Goal: Information Seeking & Learning: Learn about a topic

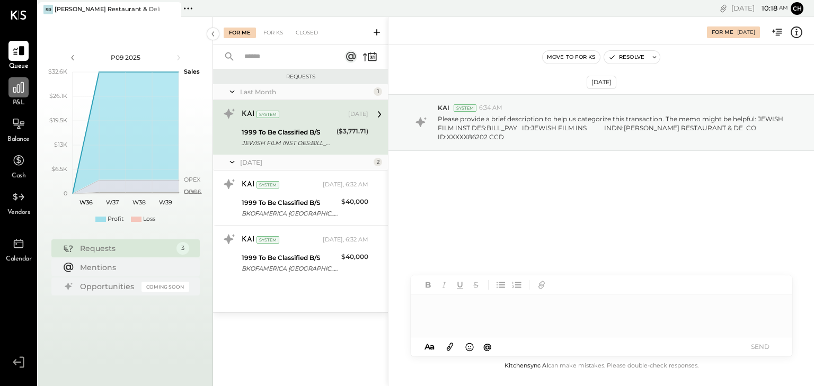
click at [23, 95] on div at bounding box center [18, 87] width 20 height 20
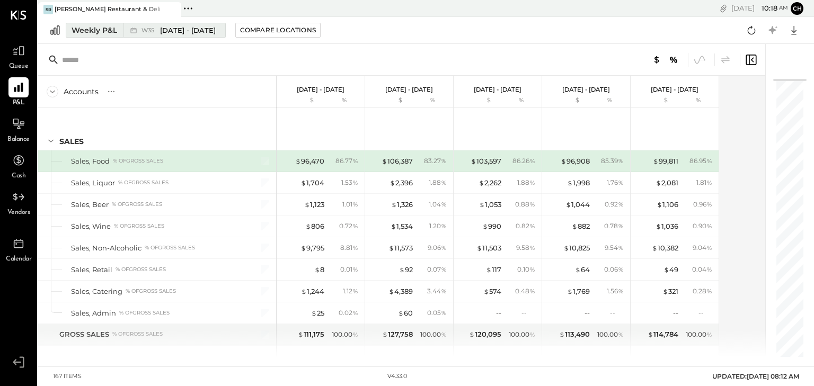
click at [95, 25] on div "Weekly P&L" at bounding box center [95, 30] width 46 height 11
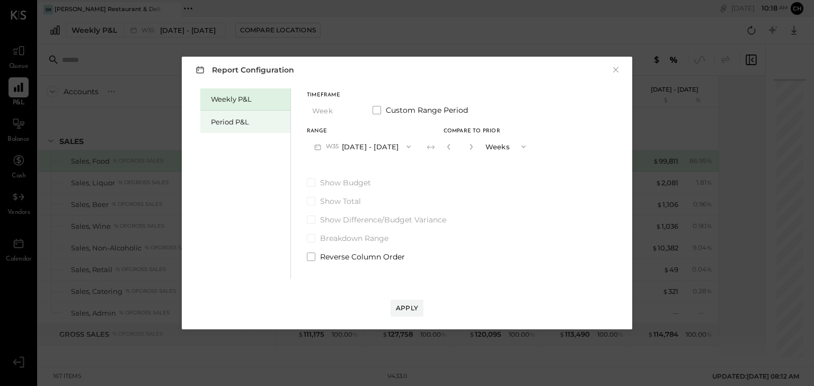
click at [245, 122] on div "Period P&L" at bounding box center [248, 122] width 74 height 10
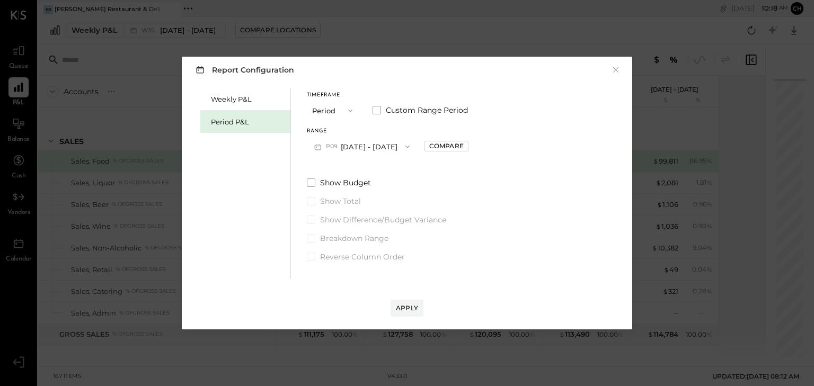
click at [372, 146] on button "P09 [DATE] - [DATE]" at bounding box center [362, 147] width 110 height 20
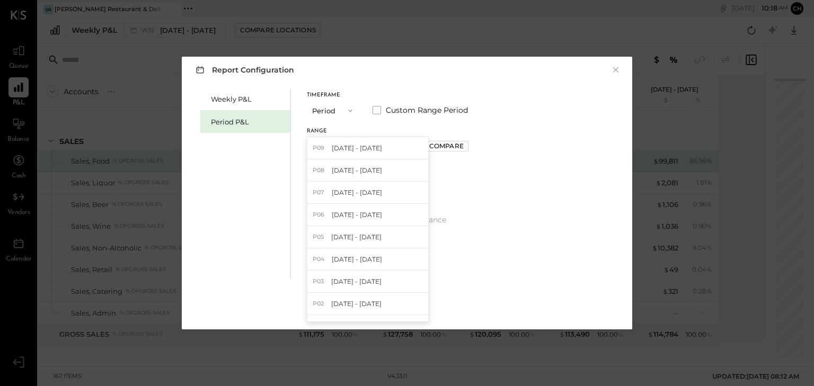
click at [386, 173] on div "P08 [DATE] - [DATE]" at bounding box center [367, 170] width 121 height 22
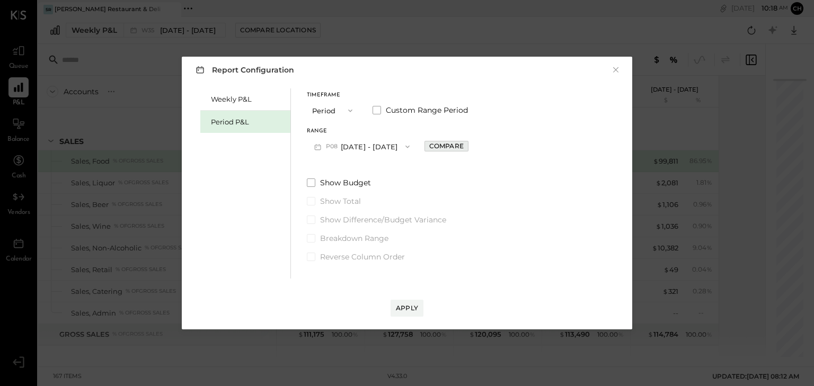
click at [442, 144] on div "Compare" at bounding box center [446, 145] width 34 height 9
click at [416, 307] on div "Apply" at bounding box center [407, 308] width 22 height 9
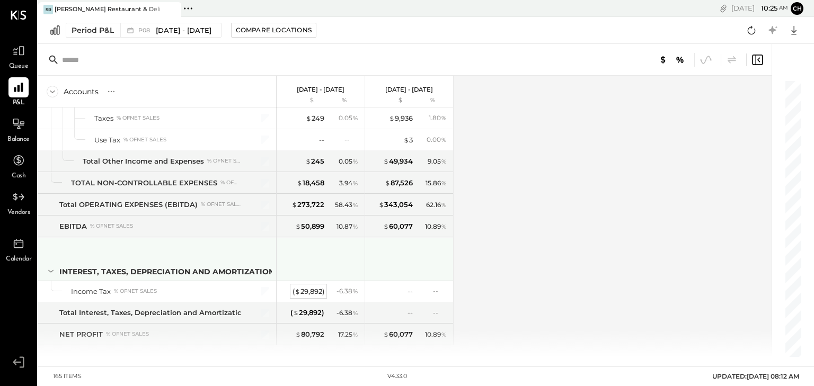
scroll to position [2822, 0]
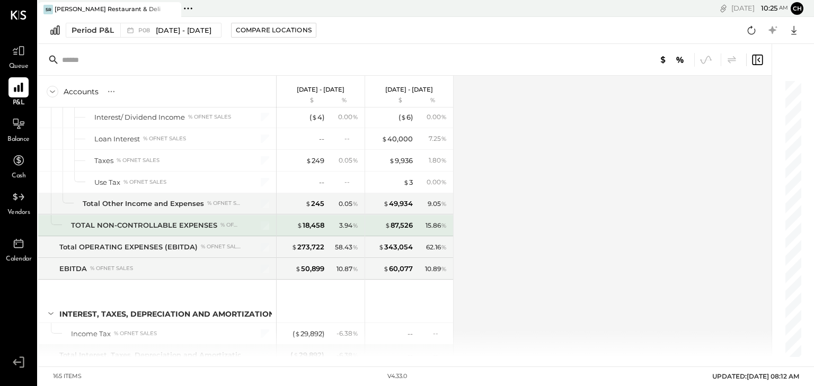
click at [201, 220] on div "TOTAL NON-CONTROLLABLE EXPENSES" at bounding box center [144, 225] width 146 height 10
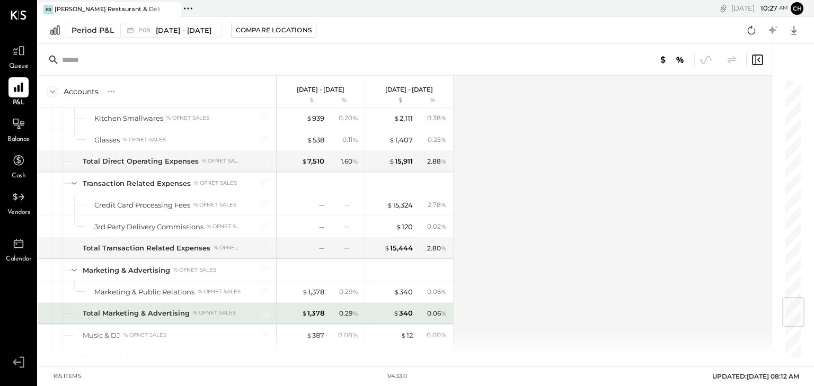
scroll to position [1865, 0]
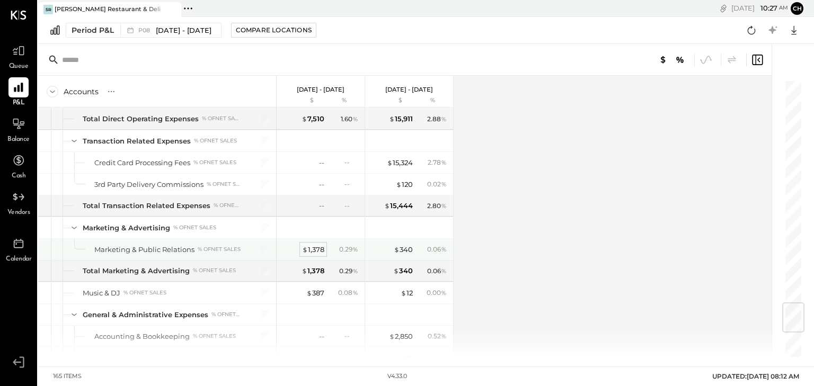
click at [315, 245] on div "$ 1,378" at bounding box center [313, 250] width 22 height 10
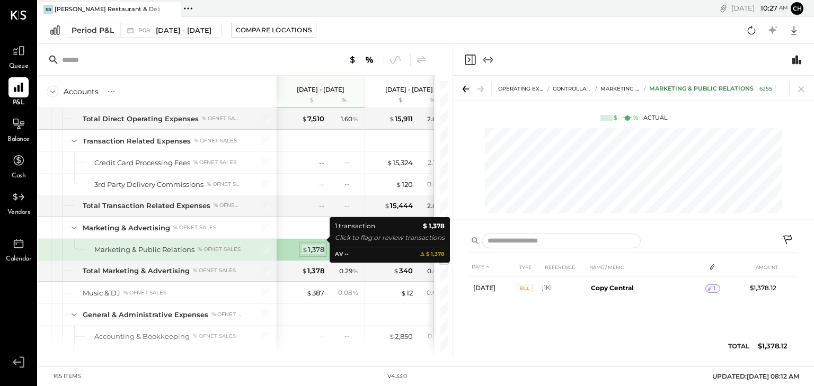
click at [310, 245] on div "$ 1,378" at bounding box center [313, 250] width 22 height 10
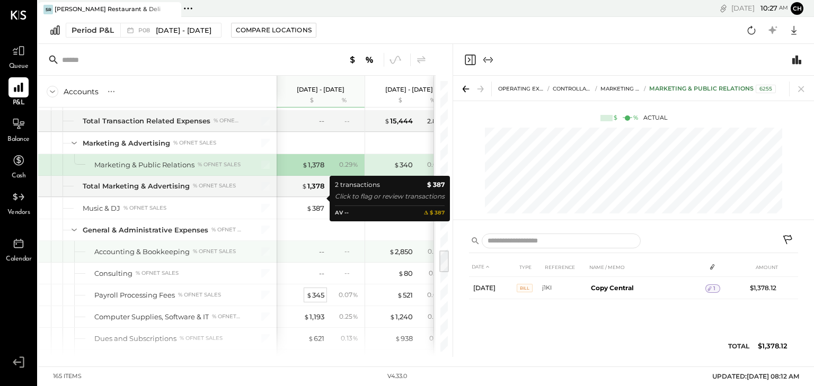
scroll to position [1992, 0]
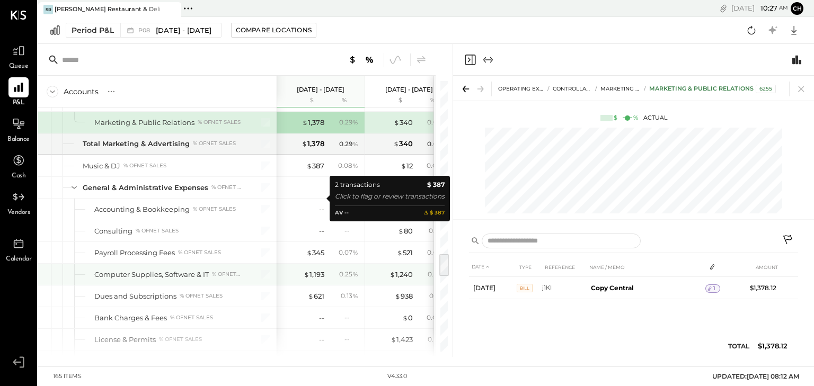
click at [337, 264] on div "$ 1,193 0.25 %" at bounding box center [321, 274] width 79 height 21
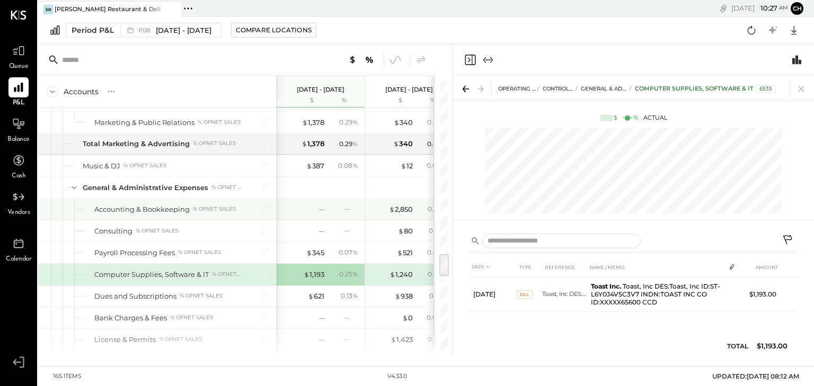
click at [326, 204] on div "-- --" at bounding box center [321, 209] width 79 height 21
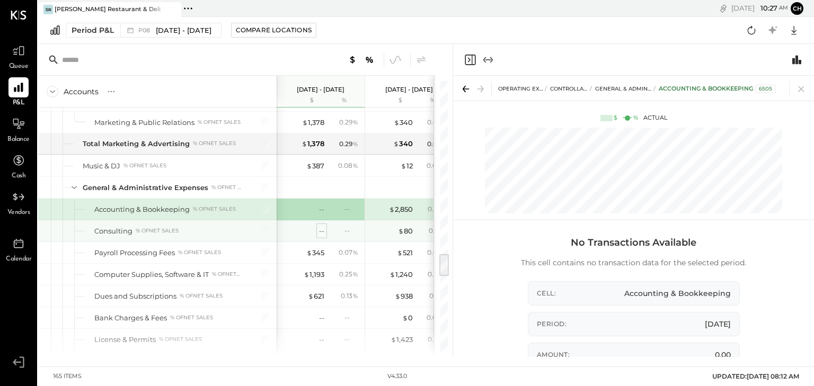
click at [322, 226] on div "--" at bounding box center [321, 231] width 5 height 10
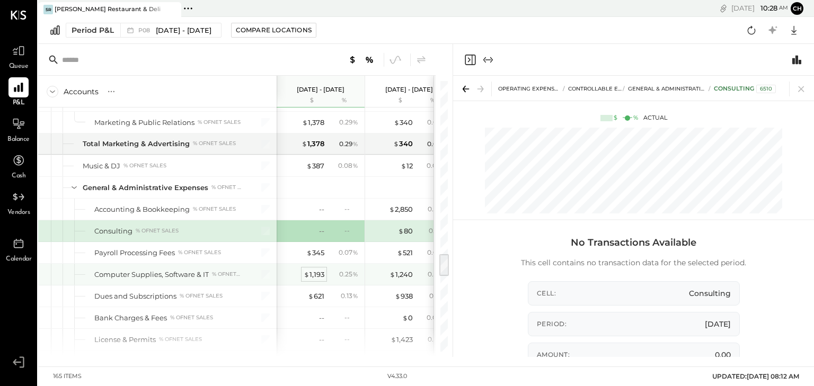
click at [323, 270] on div "$ 1,193" at bounding box center [314, 275] width 21 height 10
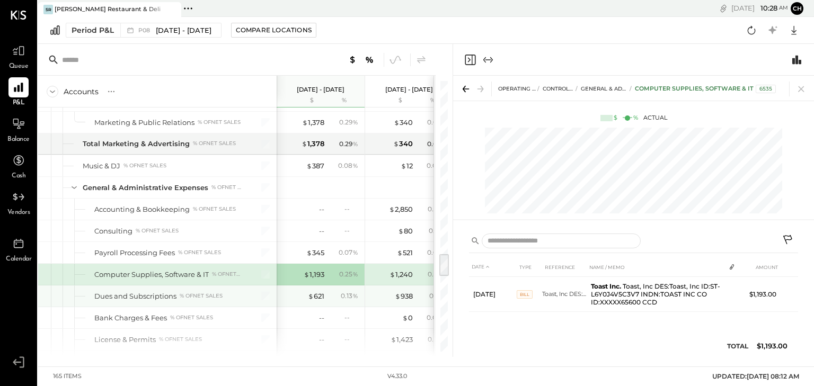
scroll to position [2034, 0]
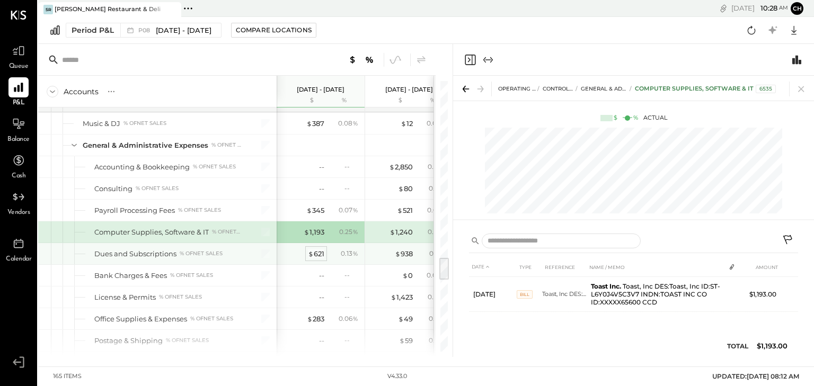
click at [320, 249] on div "$ 621" at bounding box center [316, 254] width 16 height 10
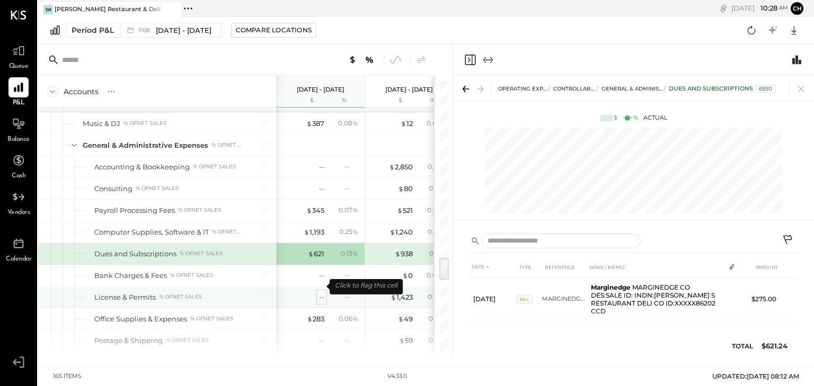
scroll to position [2076, 0]
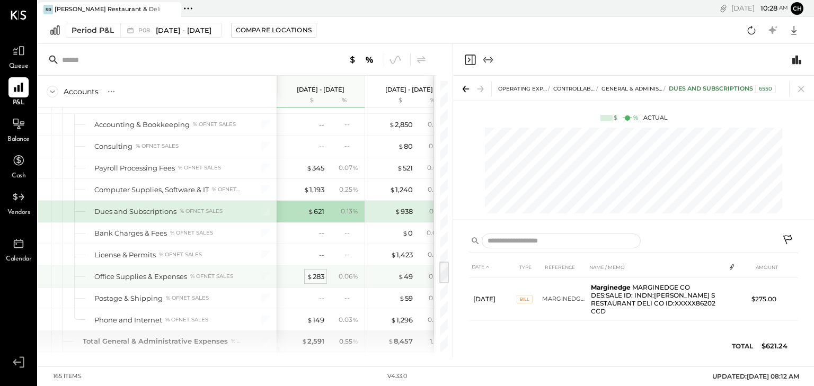
click at [316, 272] on div "$ 283" at bounding box center [315, 277] width 17 height 10
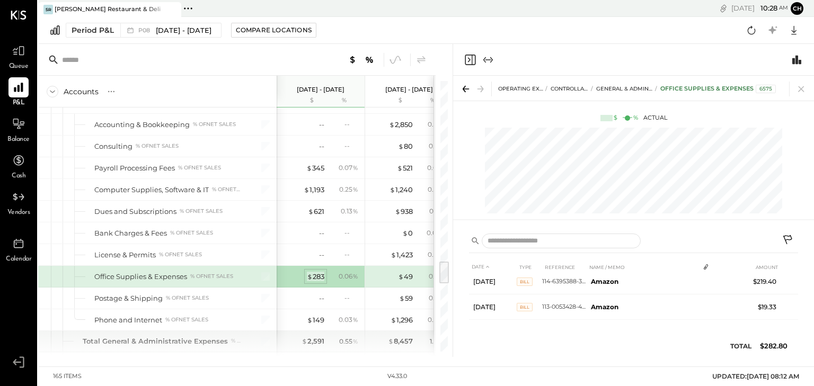
scroll to position [32, 0]
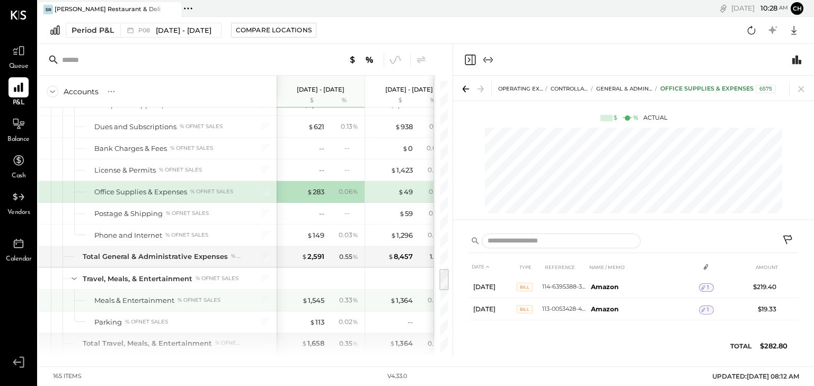
scroll to position [2204, 0]
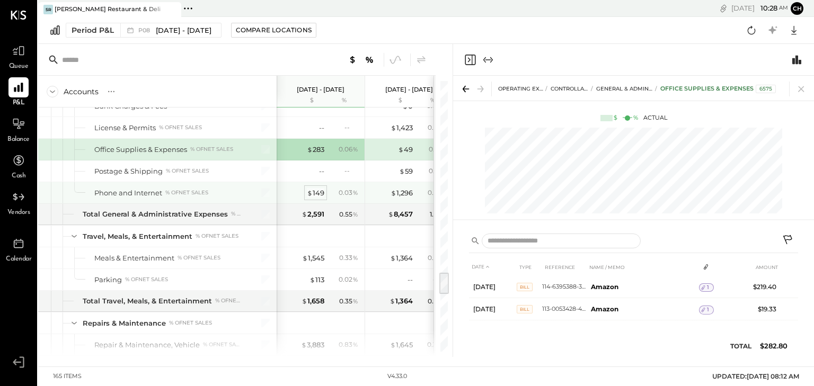
click at [314, 188] on div "$ 149" at bounding box center [315, 193] width 17 height 10
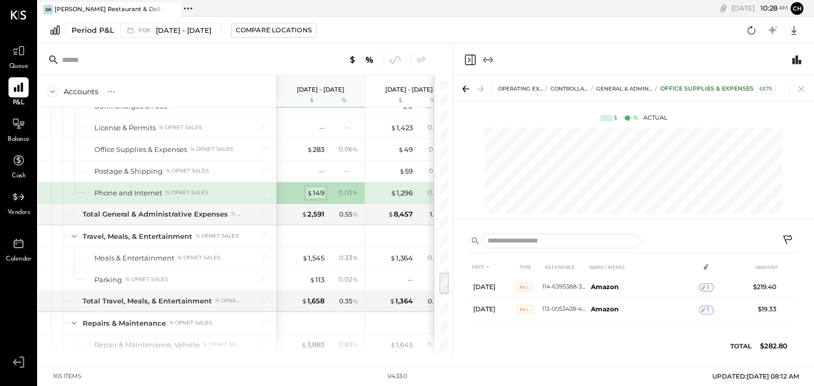
scroll to position [7, 0]
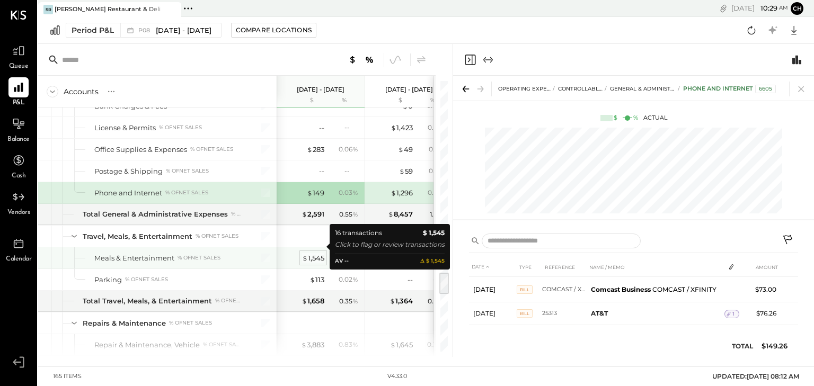
click at [316, 253] on div "$ 1,545" at bounding box center [313, 258] width 22 height 10
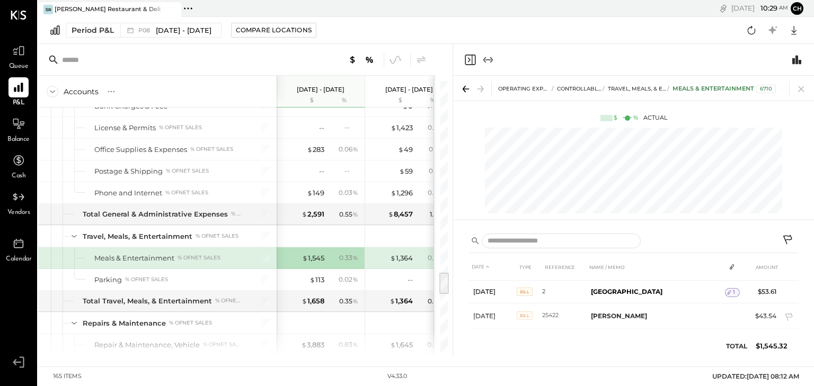
scroll to position [326, 0]
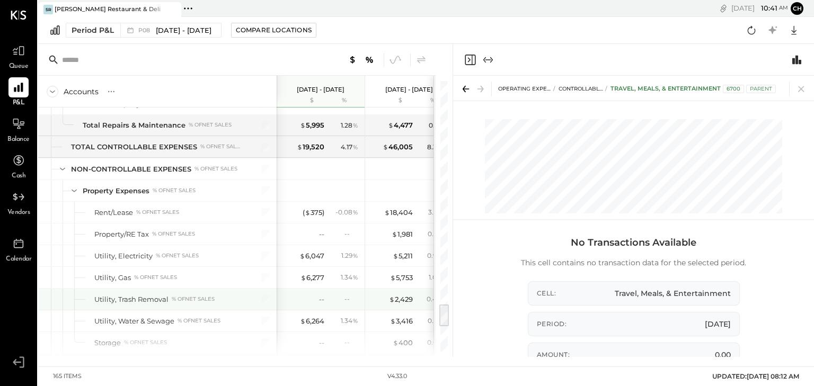
scroll to position [2574, 0]
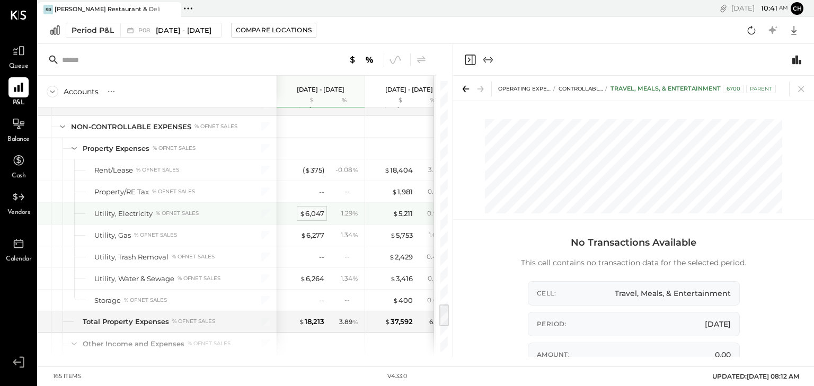
click at [315, 209] on div "$ 6,047" at bounding box center [311, 214] width 25 height 10
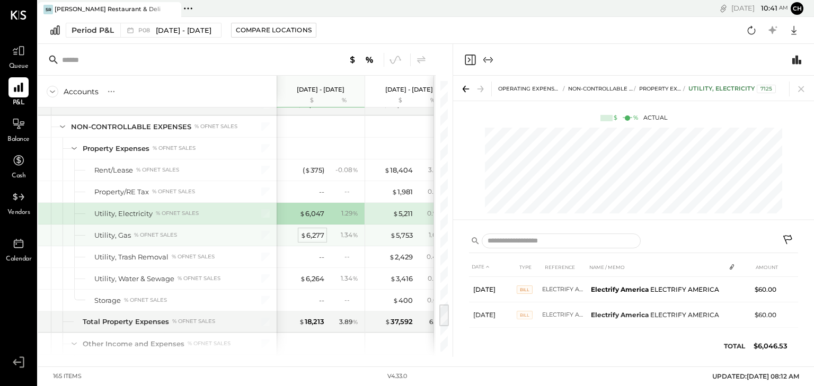
click at [319, 230] on div "$ 6,277" at bounding box center [312, 235] width 24 height 10
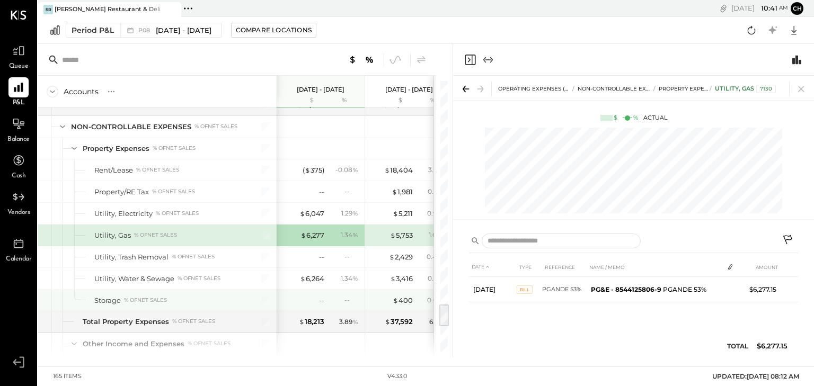
scroll to position [2616, 0]
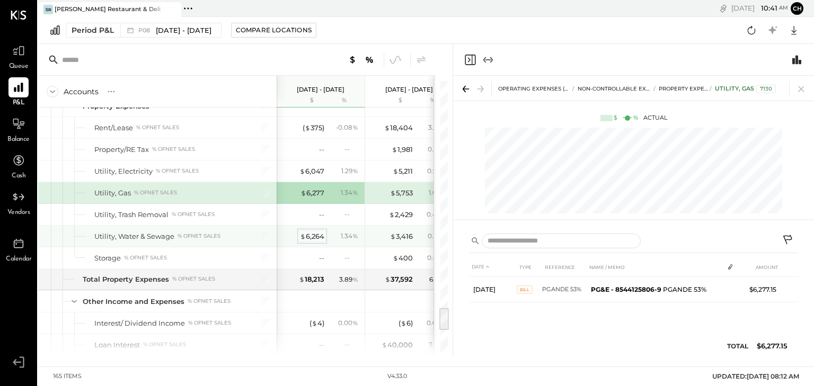
click at [314, 231] on div "$ 6,264" at bounding box center [312, 236] width 24 height 10
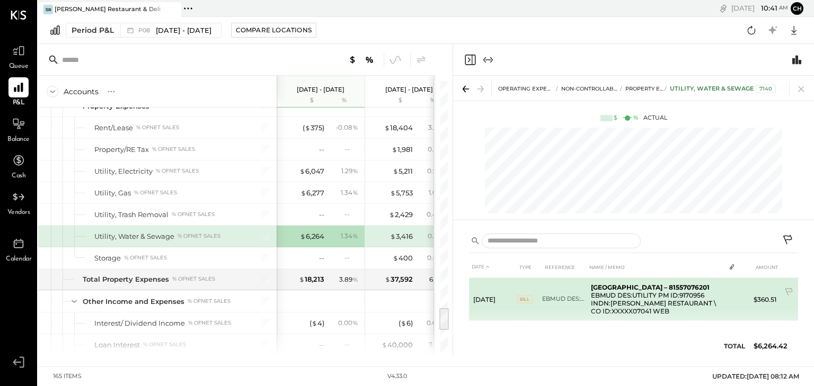
scroll to position [43, 0]
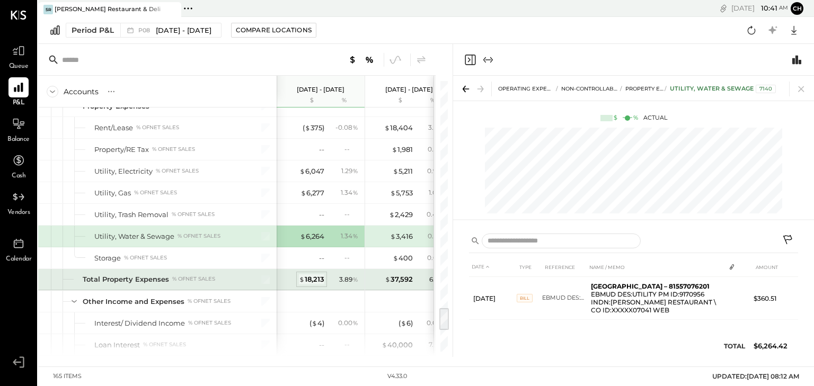
click at [319, 274] on div "$ 18,213" at bounding box center [311, 279] width 25 height 10
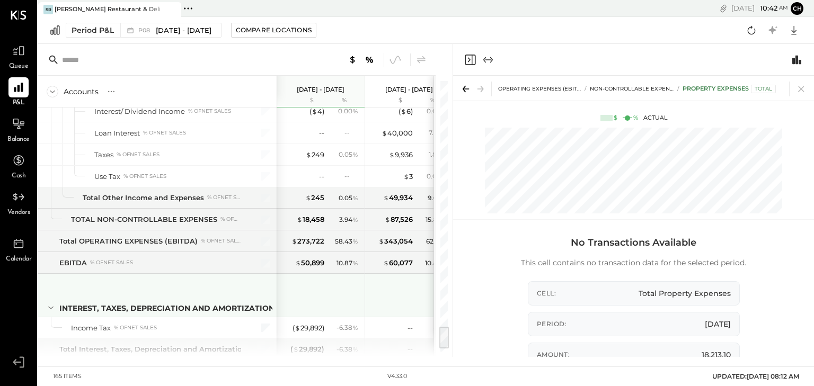
scroll to position [2865, 0]
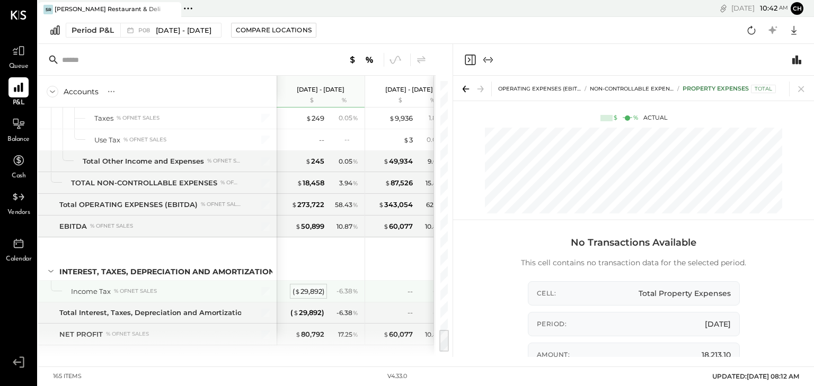
click at [315, 287] on div "( $ 29,892 )" at bounding box center [308, 292] width 32 height 10
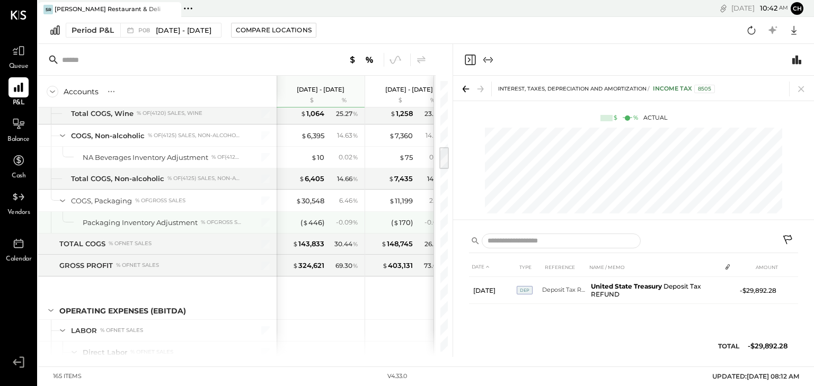
scroll to position [890, 0]
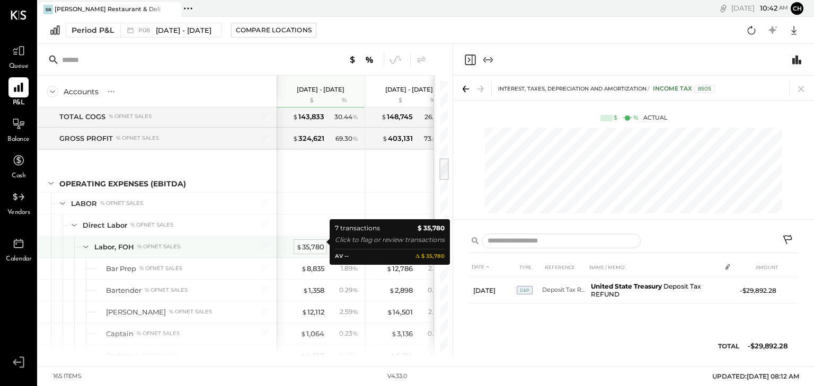
click at [303, 242] on div "$ 35,780" at bounding box center [310, 247] width 28 height 10
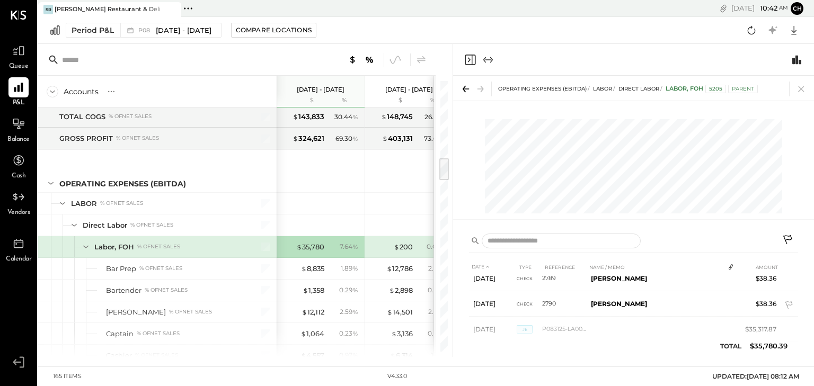
scroll to position [133, 0]
